Goal: Transaction & Acquisition: Purchase product/service

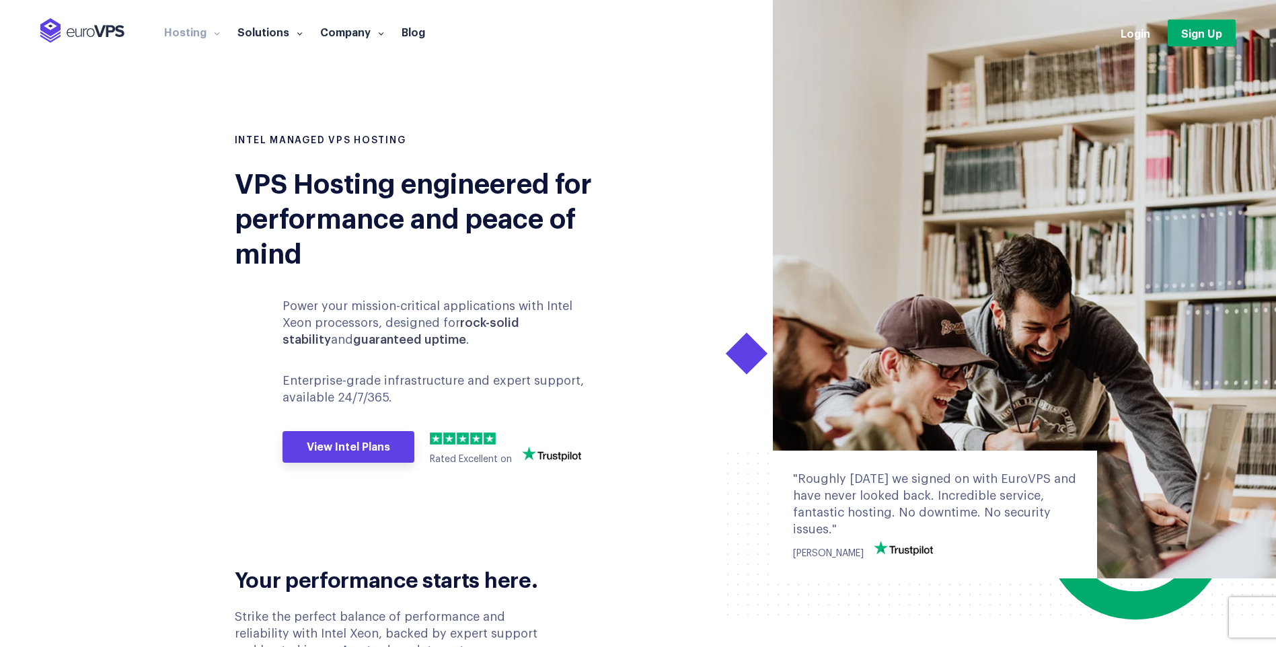
scroll to position [605, 0]
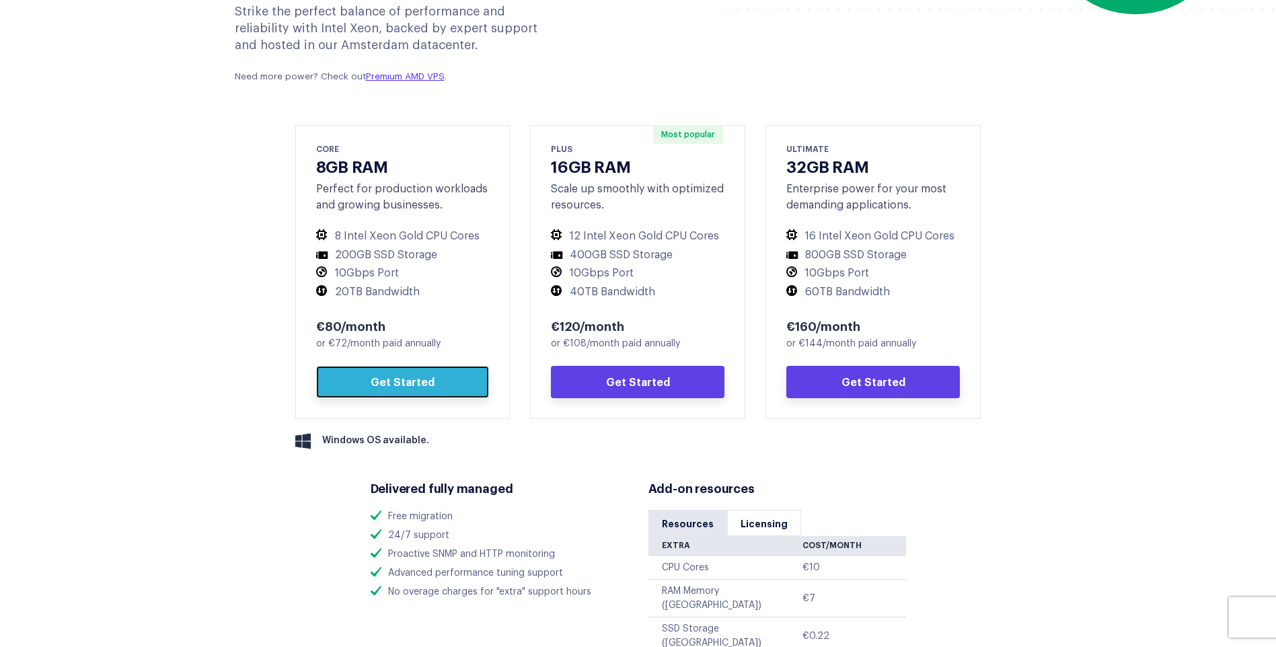
click at [397, 379] on link "Get Started" at bounding box center [403, 382] width 174 height 32
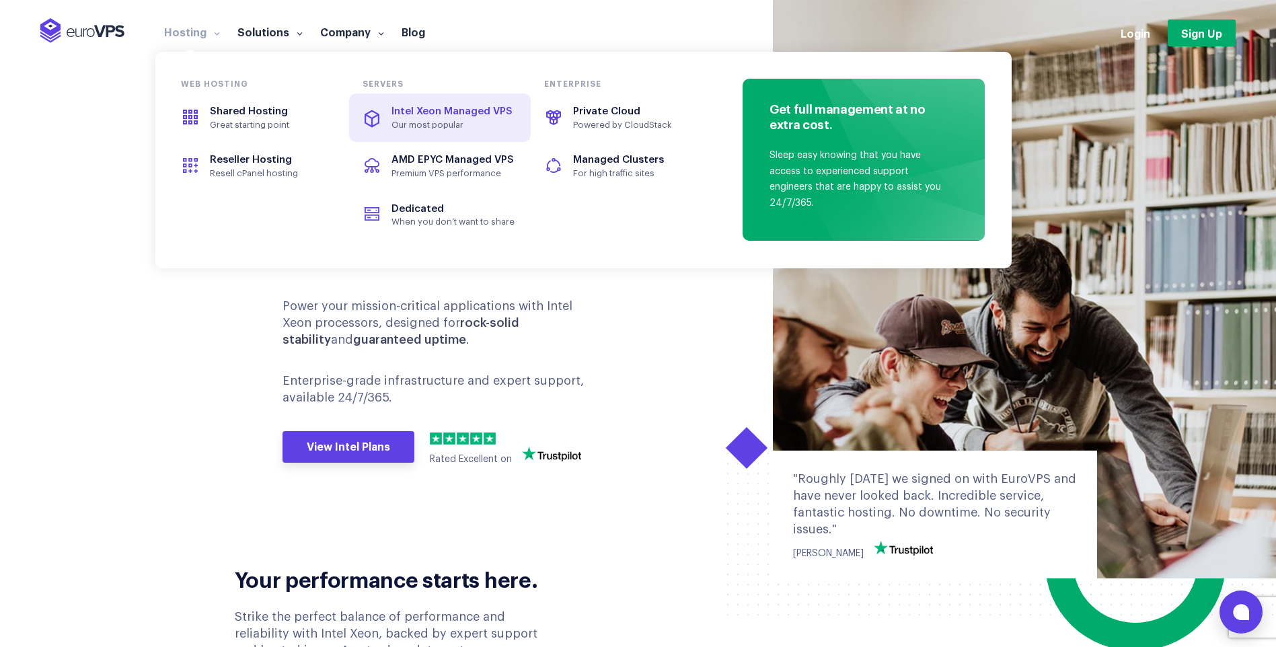
click at [429, 128] on span "Our most popular" at bounding box center [454, 125] width 124 height 11
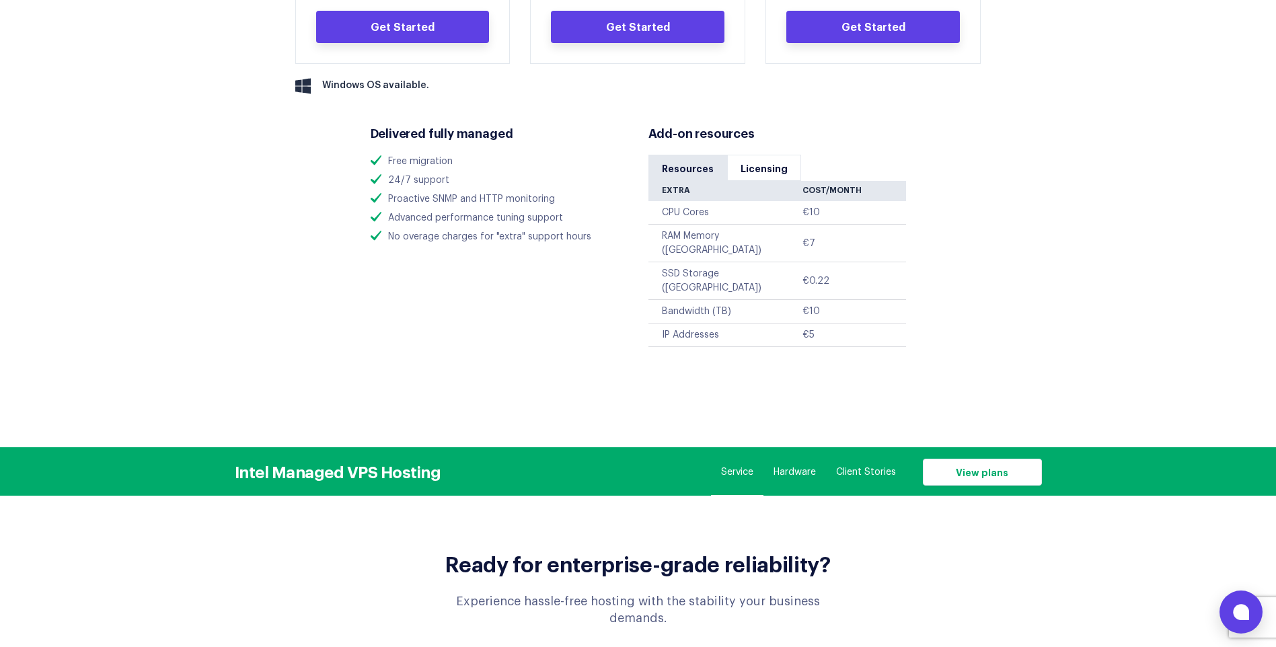
scroll to position [942, 0]
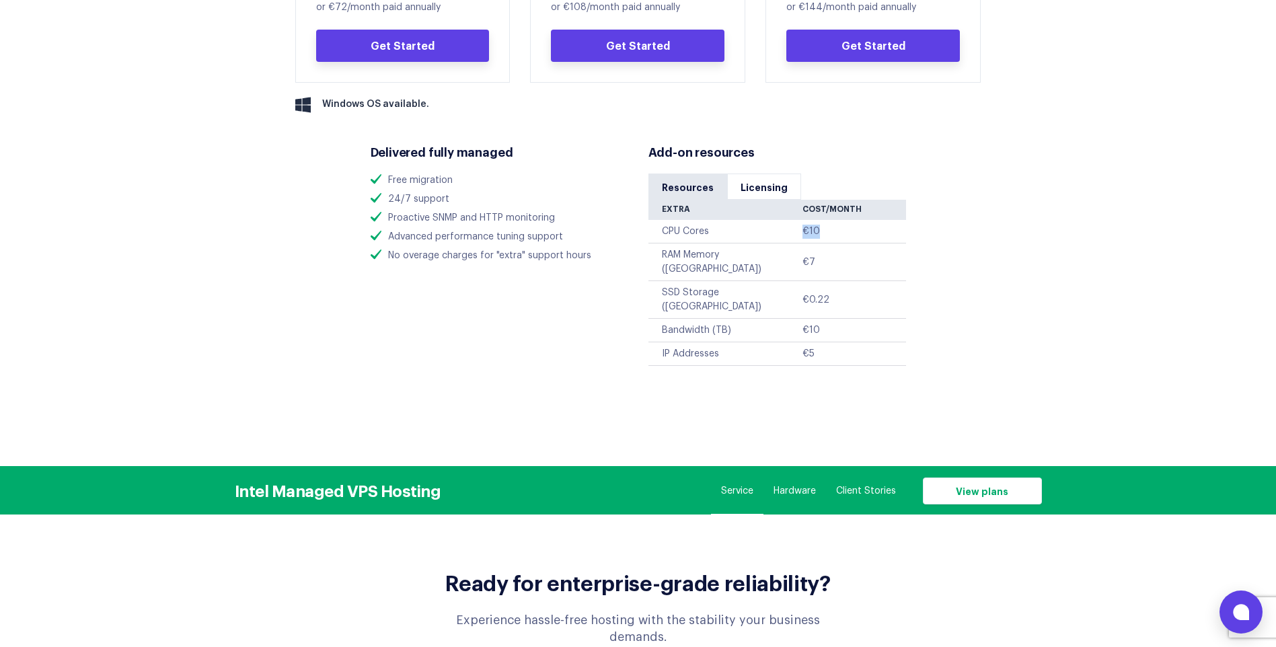
drag, startPoint x: 827, startPoint y: 236, endPoint x: 783, endPoint y: 233, distance: 44.5
click at [783, 233] on tr "CPU Cores €10" at bounding box center [777, 232] width 258 height 24
drag, startPoint x: 783, startPoint y: 233, endPoint x: 795, endPoint y: 250, distance: 20.2
click at [795, 250] on tr "RAM Memory (GB) €7" at bounding box center [777, 263] width 258 height 38
drag, startPoint x: 840, startPoint y: 293, endPoint x: 814, endPoint y: 300, distance: 27.1
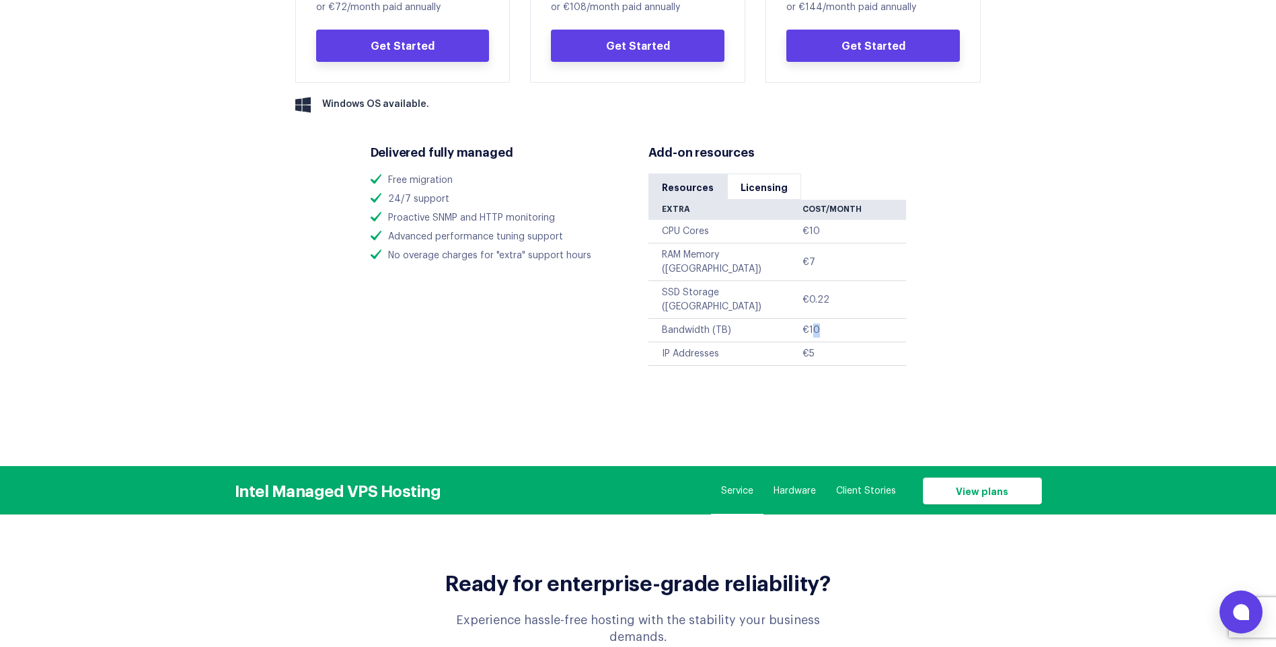
click at [814, 319] on td "€10" at bounding box center [854, 331] width 103 height 24
drag, startPoint x: 814, startPoint y: 300, endPoint x: 734, endPoint y: 340, distance: 89.4
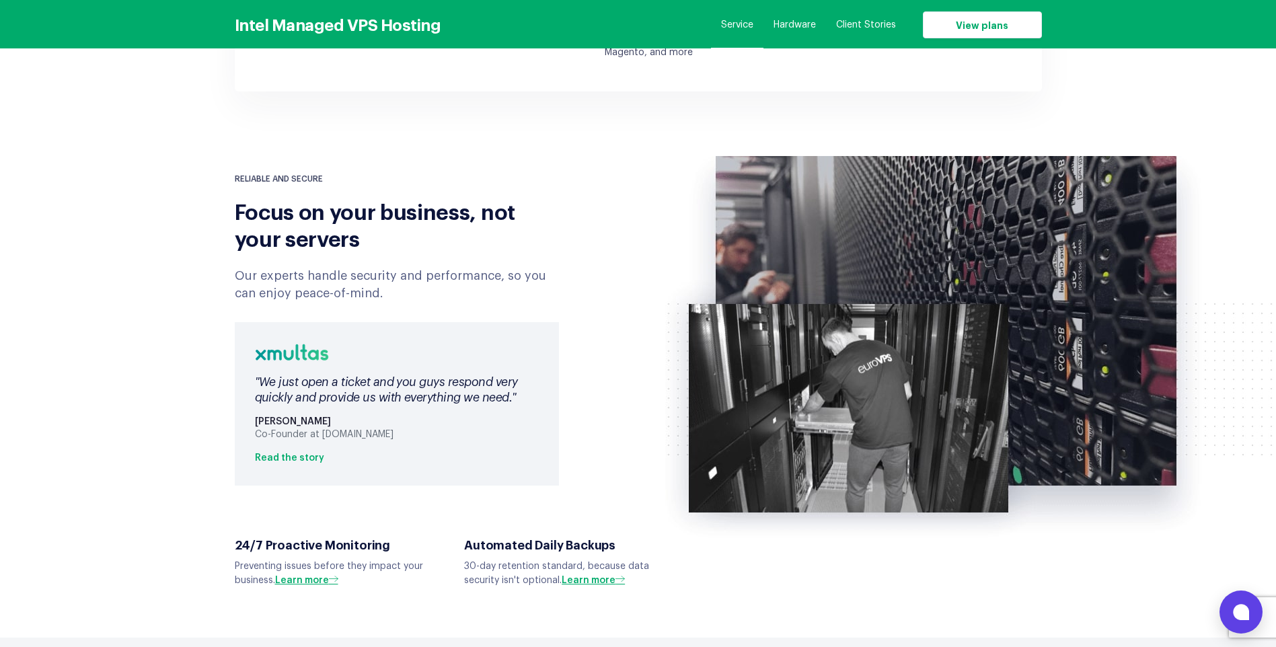
scroll to position [2624, 0]
